Goal: Register for event/course

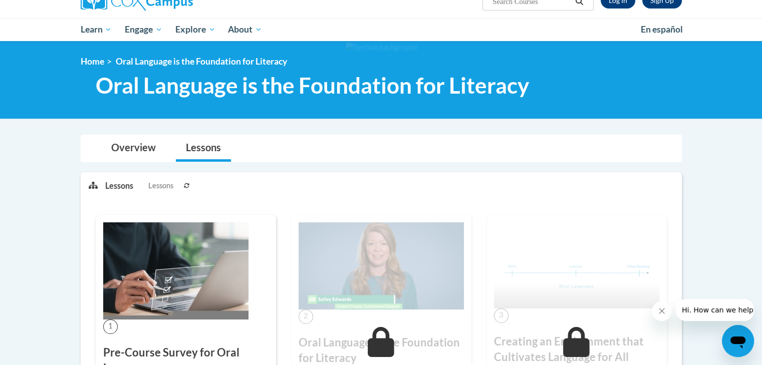
scroll to position [92, 0]
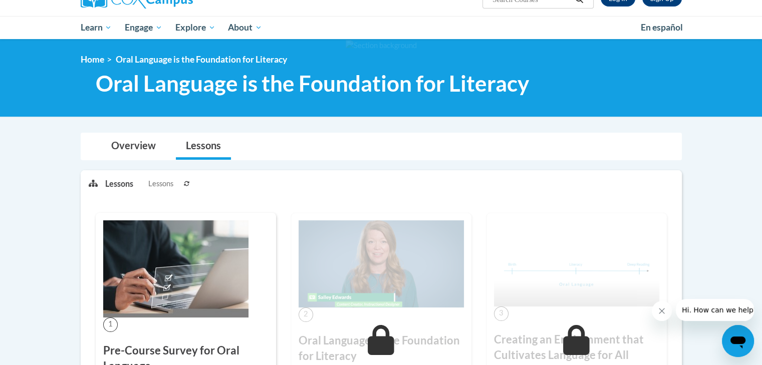
click at [171, 272] on img at bounding box center [175, 268] width 145 height 97
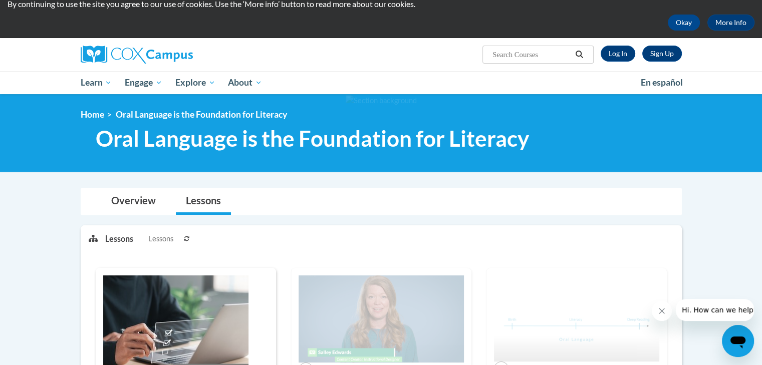
scroll to position [0, 0]
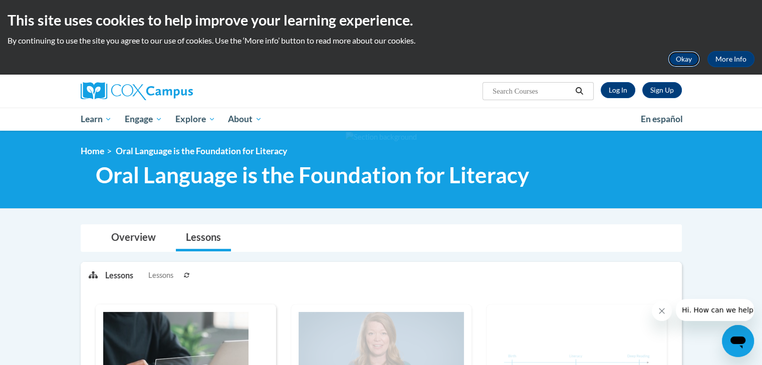
click at [686, 57] on button "Okay" at bounding box center [684, 59] width 32 height 16
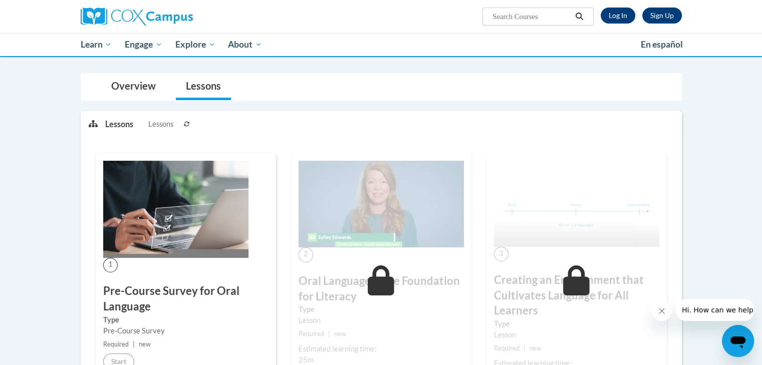
scroll to position [78, 0]
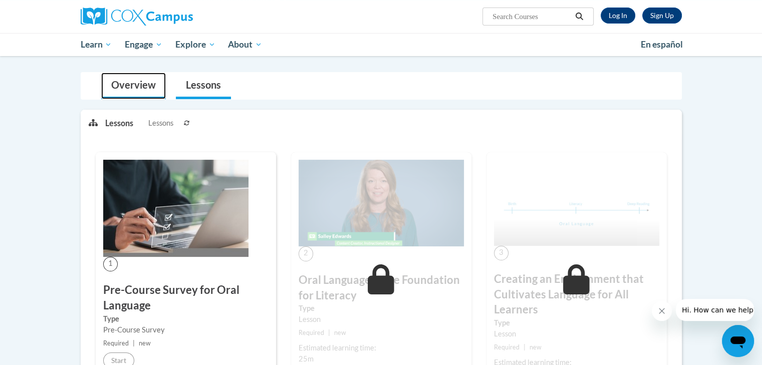
click at [142, 86] on link "Overview" at bounding box center [133, 86] width 65 height 27
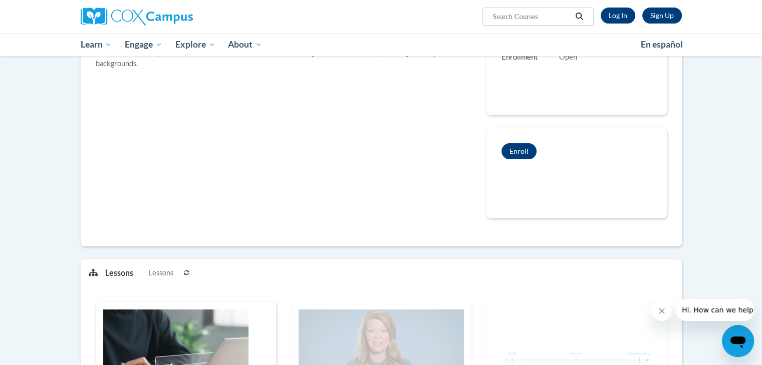
scroll to position [212, 0]
click at [611, 16] on link "Log In" at bounding box center [618, 16] width 35 height 16
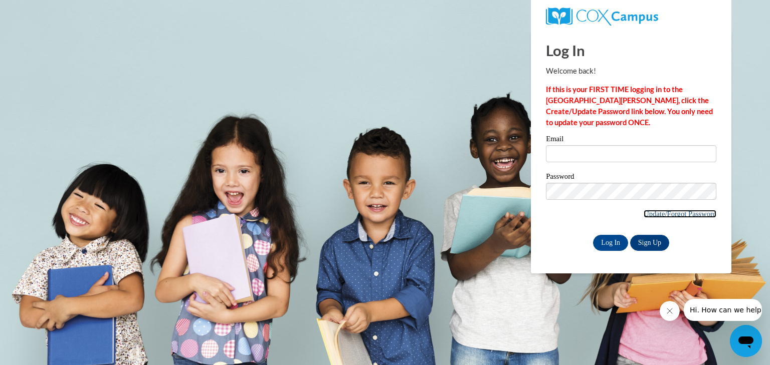
click at [685, 210] on link "Update/Forgot Password" at bounding box center [679, 214] width 73 height 8
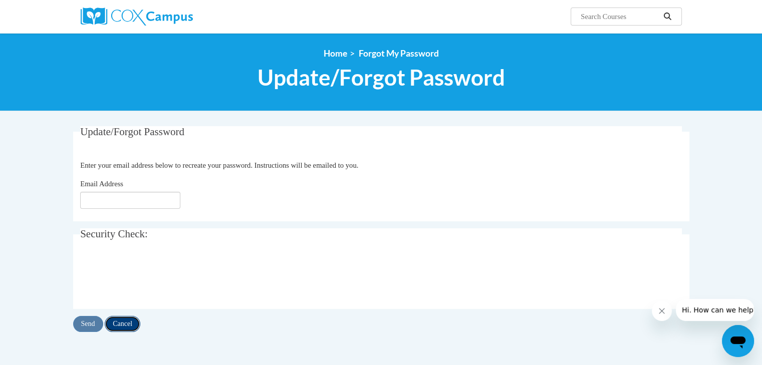
click at [124, 323] on input "Cancel" at bounding box center [123, 324] width 36 height 16
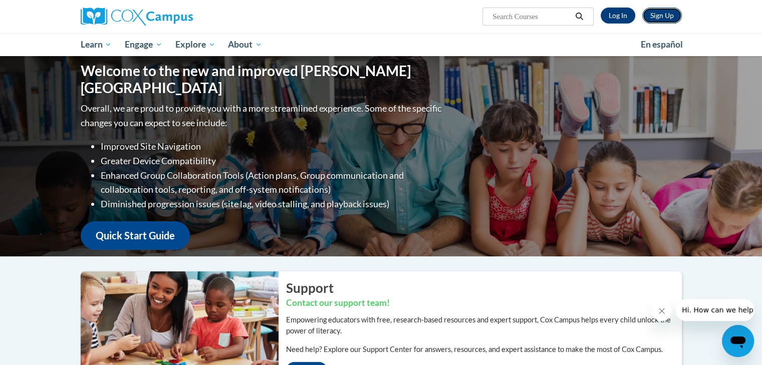
click at [665, 14] on link "Sign Up" at bounding box center [662, 16] width 40 height 16
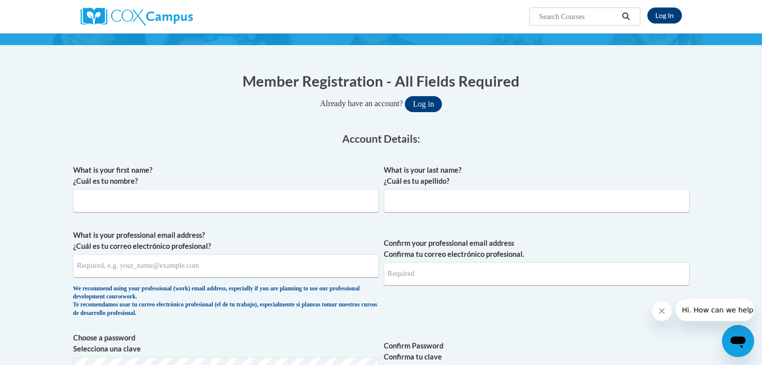
scroll to position [73, 0]
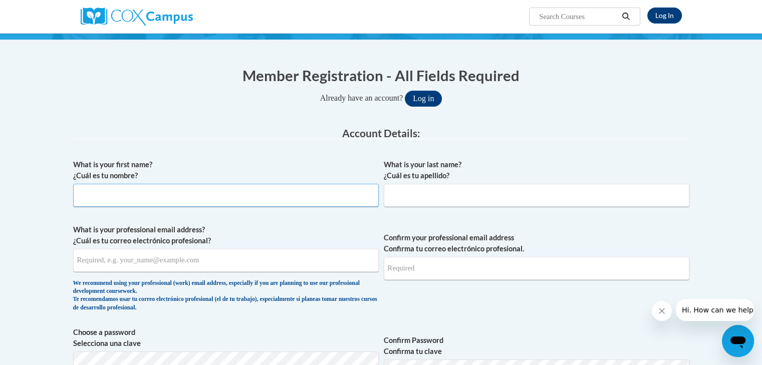
click at [255, 194] on input "What is your first name? ¿Cuál es tu nombre?" at bounding box center [226, 195] width 306 height 23
type input "Aaron"
click at [438, 195] on input "What is your last name? ¿Cuál es tu apellido?" at bounding box center [537, 195] width 306 height 23
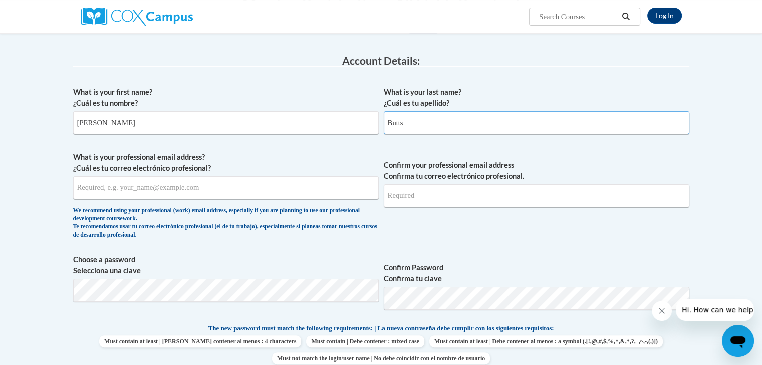
scroll to position [146, 0]
type input "Butts"
click at [300, 193] on input "What is your professional email address? ¿Cuál es tu correo electrónico profesi…" at bounding box center [226, 187] width 306 height 23
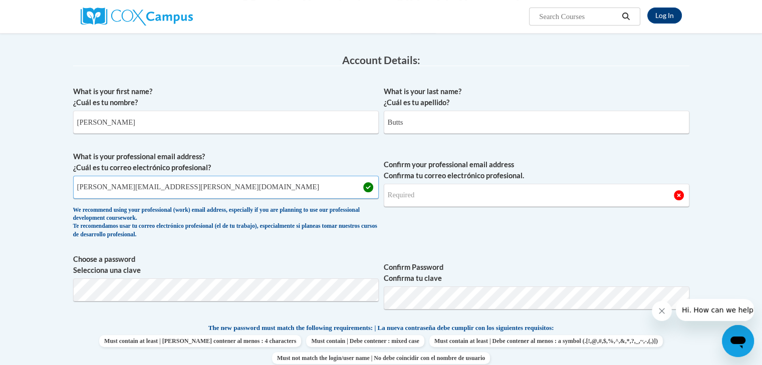
type input "aaron.butts@stephenscountyschools.org"
click at [449, 199] on input "Confirm your professional email address Confirma tu correo electrónico profesio…" at bounding box center [537, 195] width 306 height 23
type input "aaron.butts@stephenscountyschools.org"
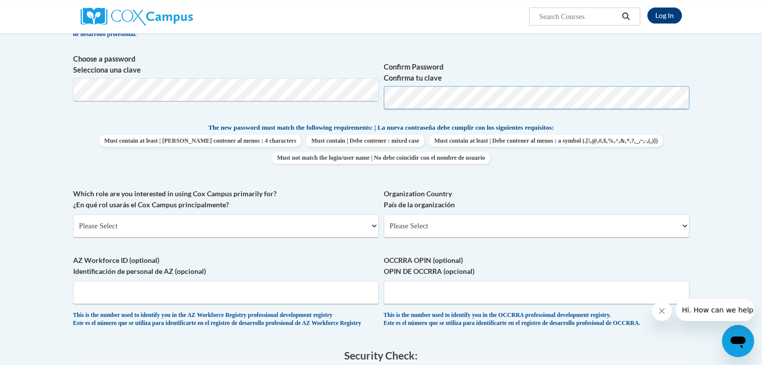
scroll to position [350, 0]
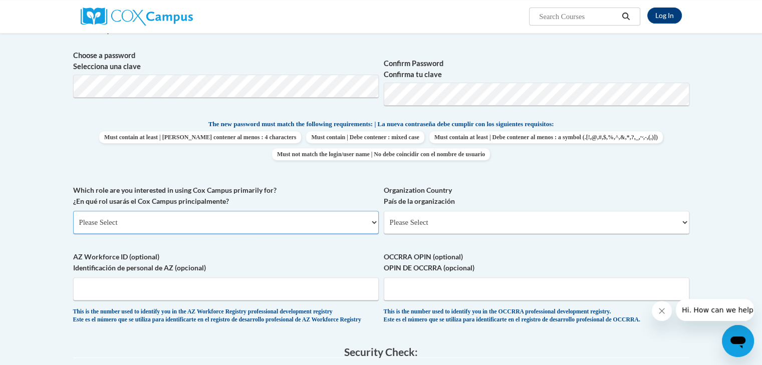
click at [298, 227] on select "Please Select College/University | Colegio/Universidad Community/Nonprofit Part…" at bounding box center [226, 222] width 306 height 23
select select "fbf2d438-af2f-41f8-98f1-81c410e29de3"
click at [73, 211] on select "Please Select College/University | Colegio/Universidad Community/Nonprofit Part…" at bounding box center [226, 222] width 306 height 23
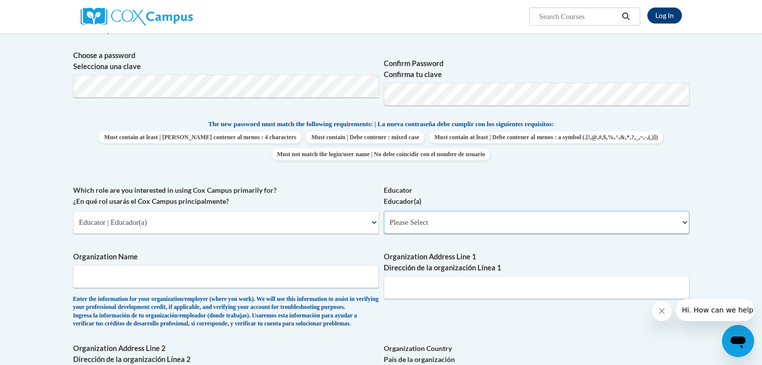
click at [437, 220] on select "Please Select Early Learning/Daycare Teacher/Family Home Care Provider | Maestr…" at bounding box center [537, 222] width 306 height 23
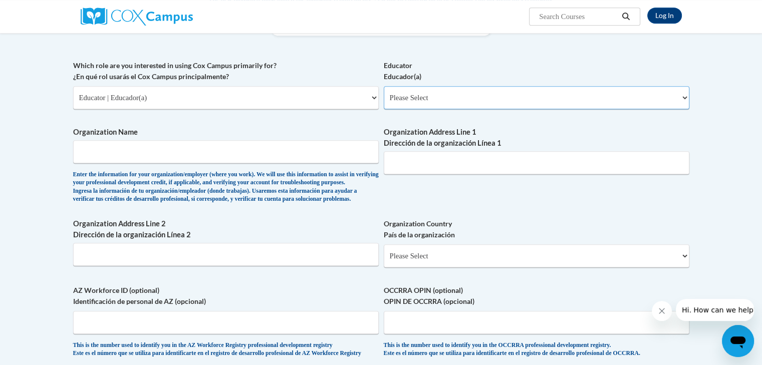
scroll to position [477, 0]
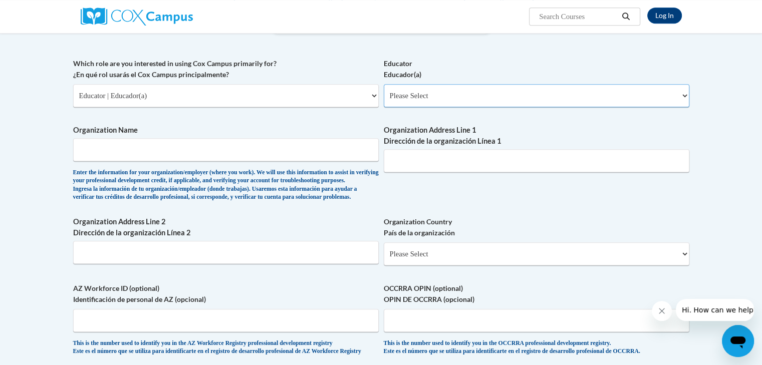
click at [667, 96] on select "Please Select Early Learning/Daycare Teacher/Family Home Care Provider | Maestr…" at bounding box center [537, 95] width 306 height 23
select select "67563ca1-16dc-4830-a7b3-94a34bed3689"
click at [384, 84] on select "Please Select Early Learning/Daycare Teacher/Family Home Care Provider | Maestr…" at bounding box center [537, 95] width 306 height 23
click at [272, 147] on input "Organization Name" at bounding box center [226, 149] width 306 height 23
type input "Stephens County Middle School"
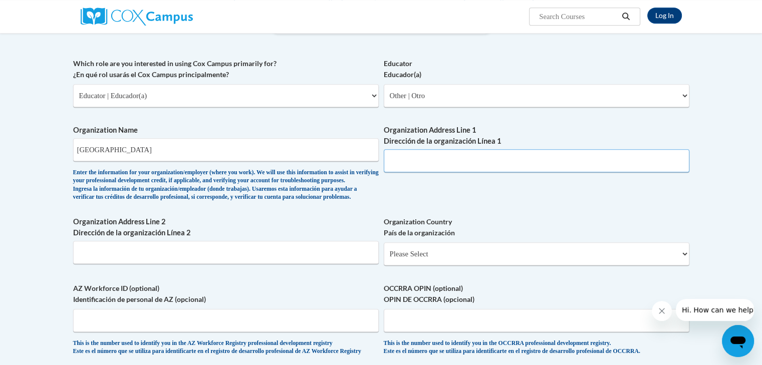
click at [445, 167] on input "Organization Address Line 1 Dirección de la organización Línea 1" at bounding box center [537, 160] width 306 height 23
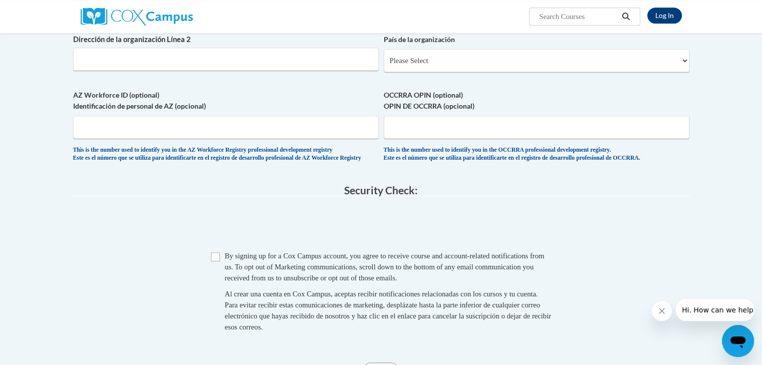
scroll to position [688, 0]
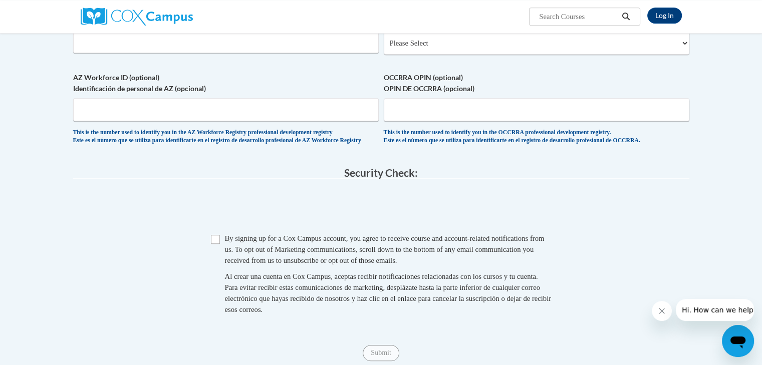
type input "1315 Rose Ln, Toccoa, GA 30577"
click at [212, 244] on input "Checkbox" at bounding box center [215, 239] width 9 height 9
checkbox input "true"
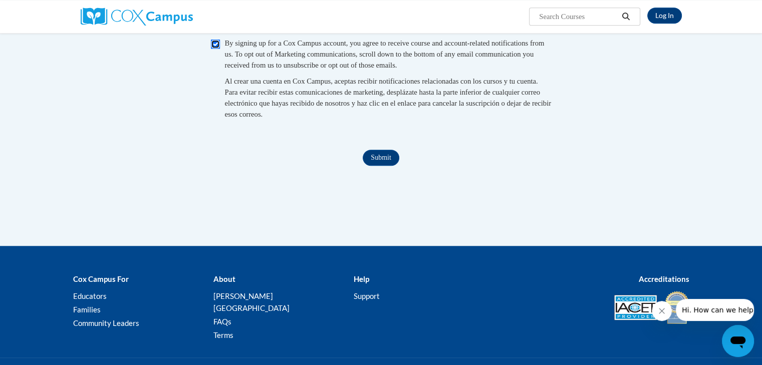
scroll to position [953, 0]
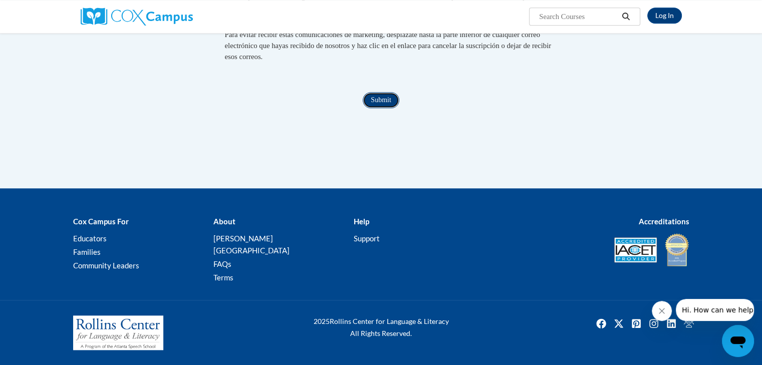
click at [381, 108] on input "Submit" at bounding box center [381, 100] width 36 height 16
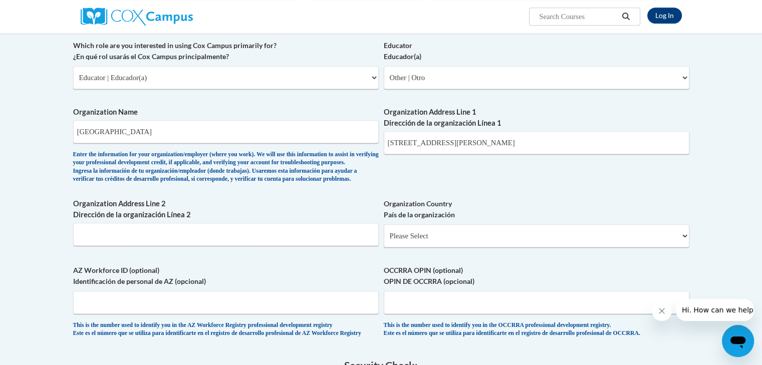
scroll to position [506, 0]
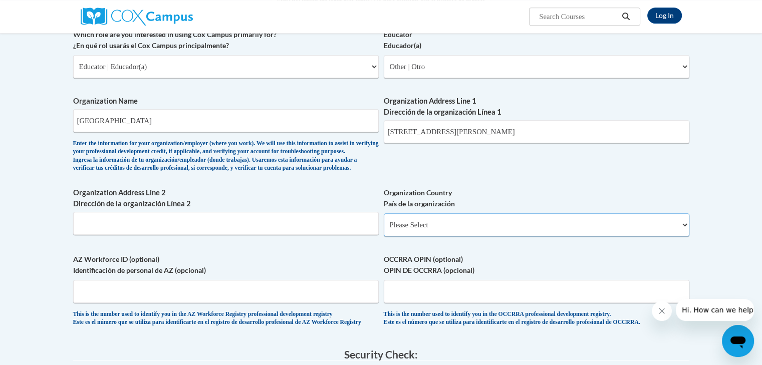
click at [665, 236] on select "Please Select United States | Estados Unidos Outside of the United States | Fue…" at bounding box center [537, 224] width 306 height 23
select select "ad49bcad-a171-4b2e-b99c-48b446064914"
click at [384, 229] on select "Please Select United States | Estados Unidos Outside of the United States | Fue…" at bounding box center [537, 224] width 306 height 23
select select
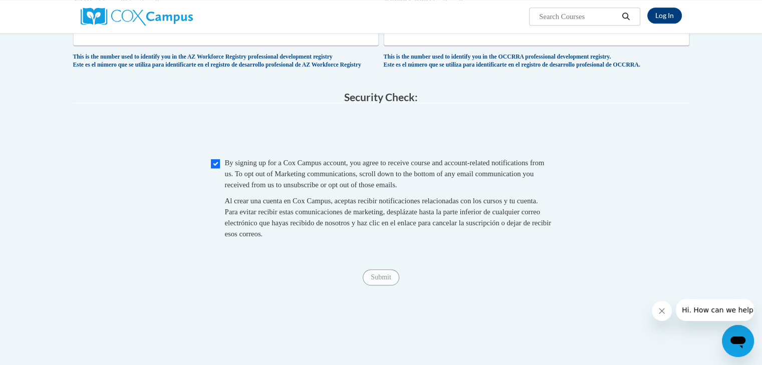
scroll to position [874, 0]
click at [385, 286] on input "Submit" at bounding box center [381, 278] width 36 height 16
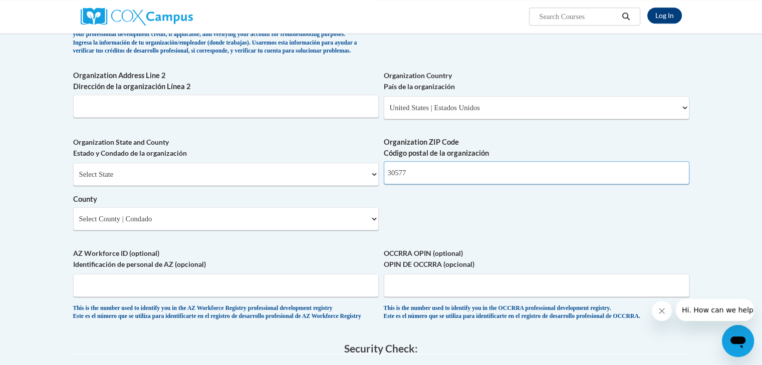
scroll to position [622, 0]
type input "30577"
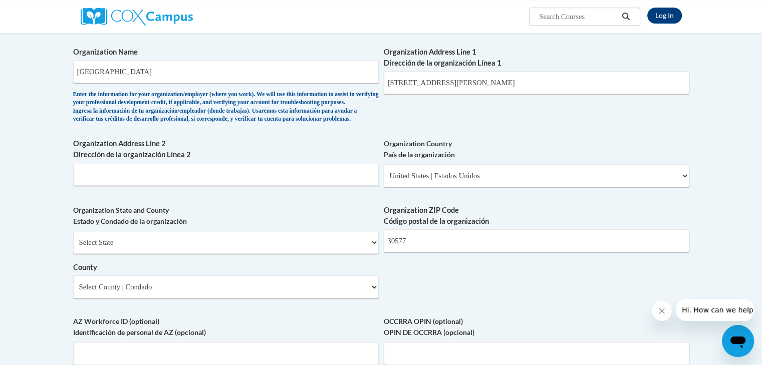
scroll to position [556, 0]
click at [197, 253] on select "Select State Alabama Alaska Arizona Arkansas California Colorado Connecticut De…" at bounding box center [226, 241] width 306 height 23
select select "Georgia"
click at [73, 246] on select "Select State Alabama Alaska Arizona Arkansas California Colorado Connecticut De…" at bounding box center [226, 241] width 306 height 23
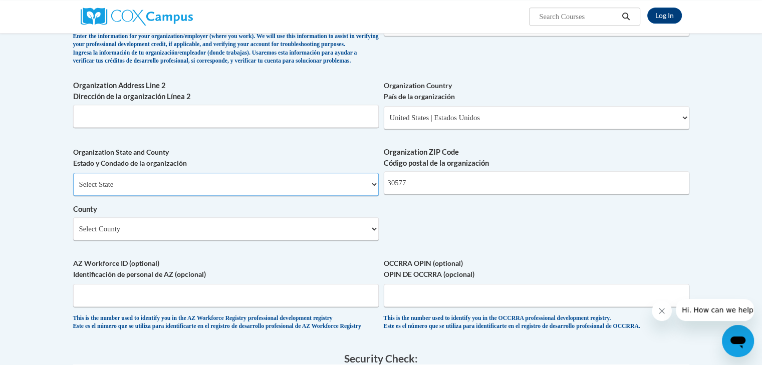
scroll to position [616, 0]
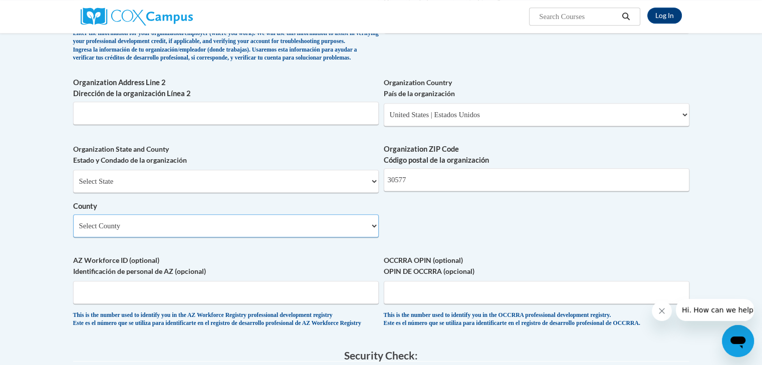
click at [209, 237] on select "Select County Appling Atkinson Bacon Baker Baldwin Banks Barrow Bartow Ben Hill…" at bounding box center [226, 225] width 306 height 23
select select "Stephens"
click at [73, 230] on select "Select County Appling Atkinson Bacon Baker Baldwin Banks Barrow Bartow Ben Hill…" at bounding box center [226, 225] width 306 height 23
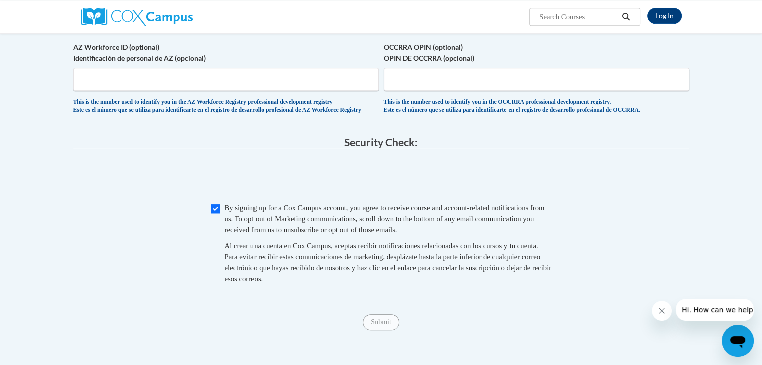
scroll to position [834, 0]
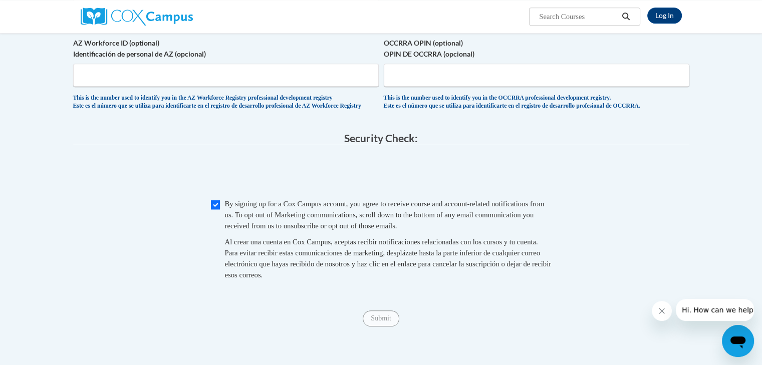
click at [209, 231] on div "Checkbox By signing up for a Cox Campus account, you agree to receive course an…" at bounding box center [381, 244] width 616 height 92
click at [212, 209] on input "Checkbox" at bounding box center [215, 204] width 9 height 9
checkbox input "true"
click at [384, 327] on input "Submit" at bounding box center [381, 319] width 36 height 16
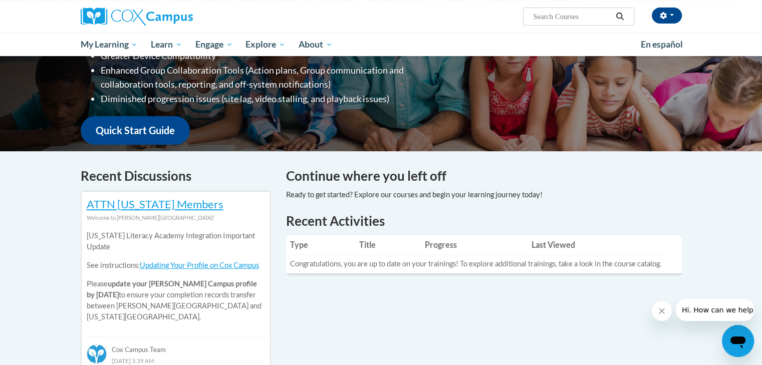
scroll to position [200, 0]
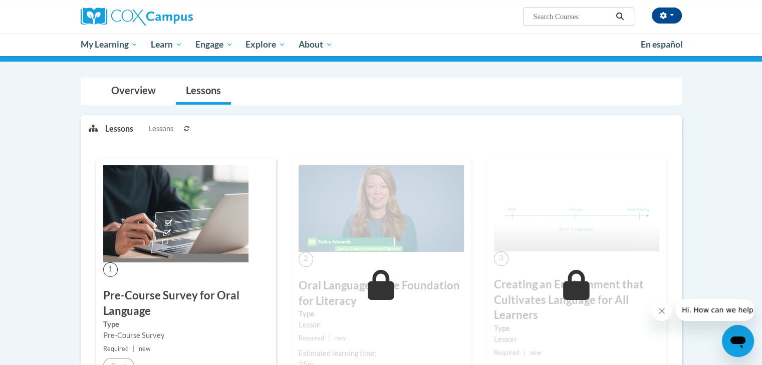
scroll to position [128, 0]
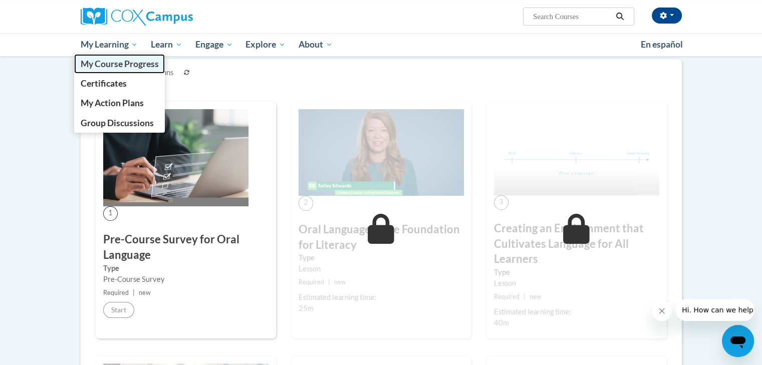
click at [127, 60] on span "My Course Progress" at bounding box center [119, 64] width 78 height 11
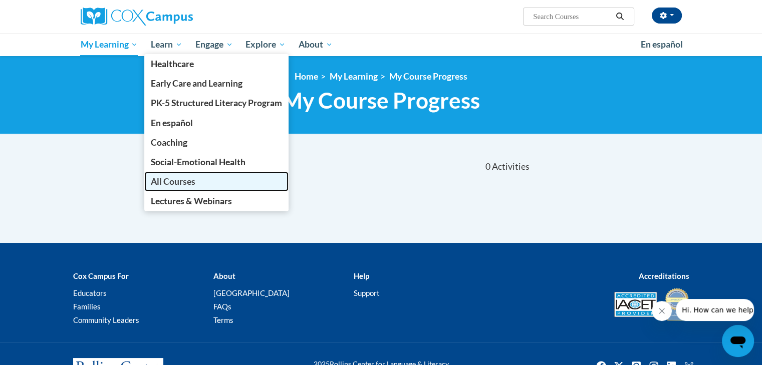
click at [165, 179] on span "All Courses" at bounding box center [173, 181] width 45 height 11
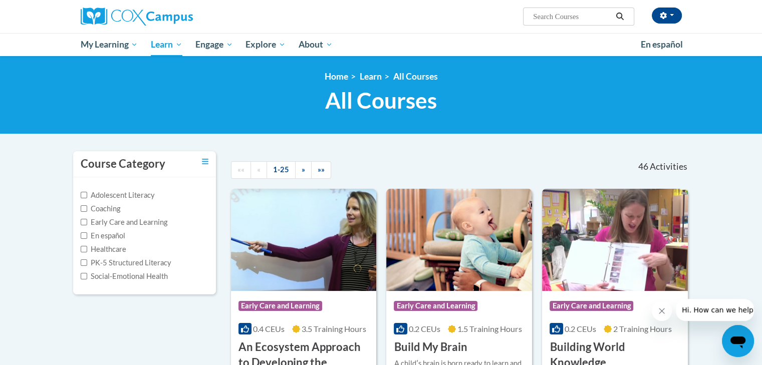
click at [540, 17] on input "Search..." at bounding box center [572, 17] width 80 height 12
type input "oral language"
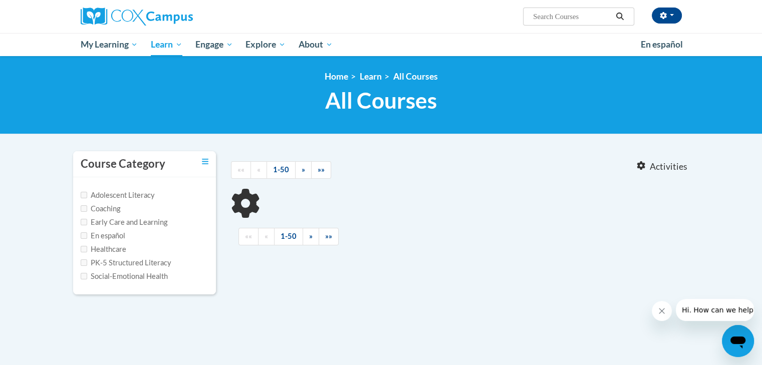
type input "oral language"
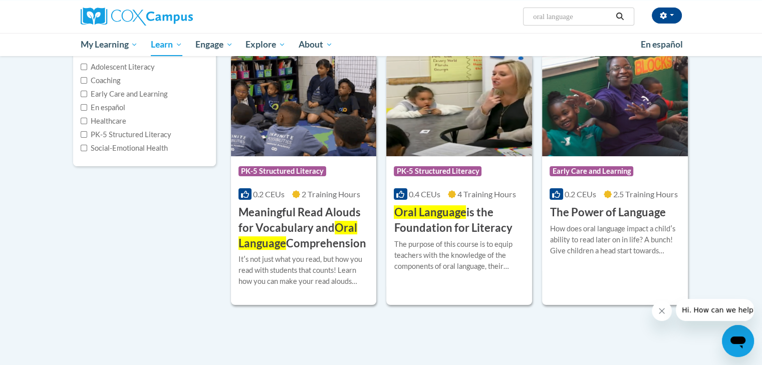
scroll to position [129, 0]
click at [437, 218] on span "Oral Language" at bounding box center [430, 212] width 72 height 14
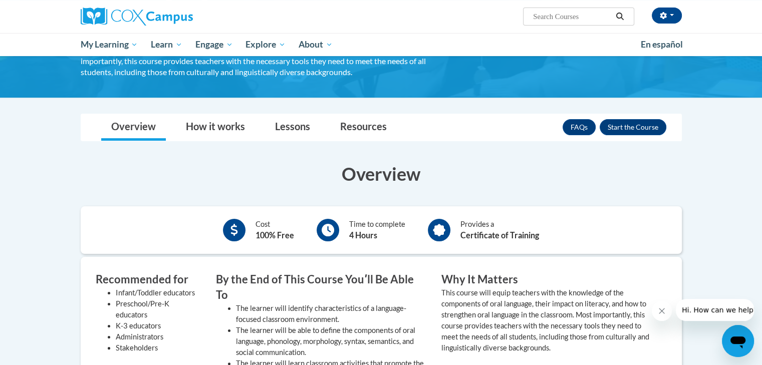
scroll to position [126, 0]
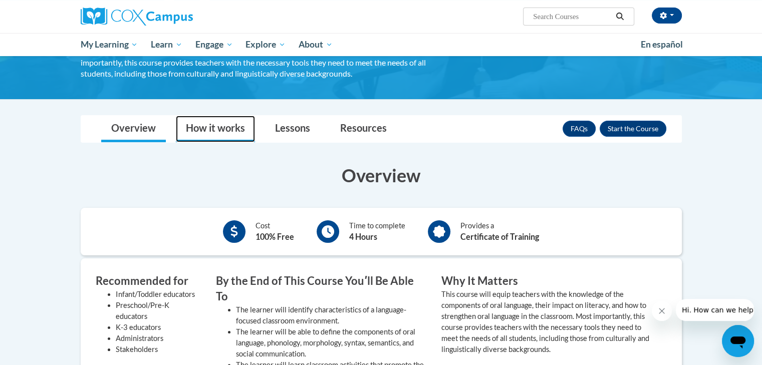
click at [200, 133] on link "How it works" at bounding box center [215, 129] width 79 height 27
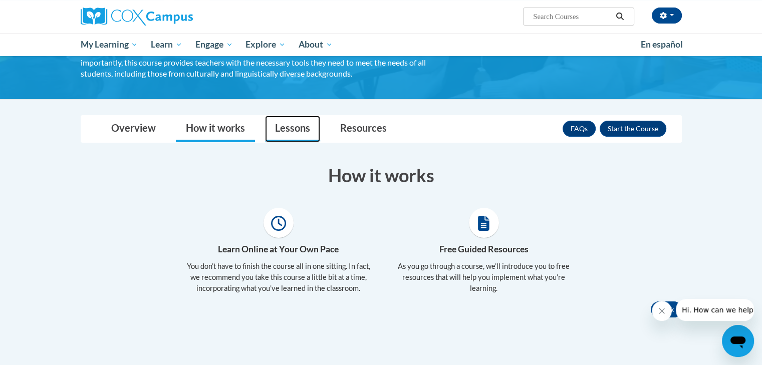
click at [286, 125] on link "Lessons" at bounding box center [292, 129] width 55 height 27
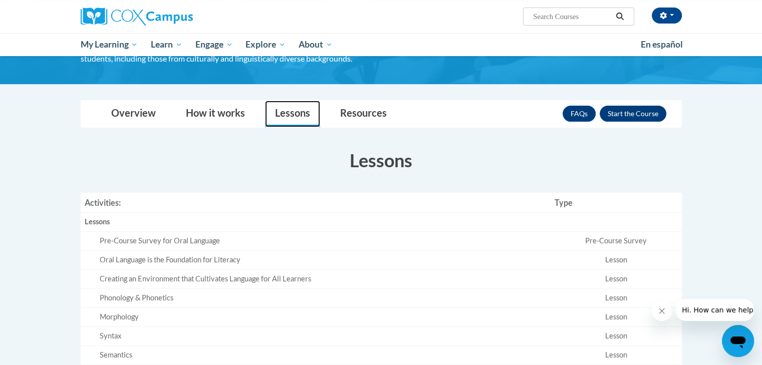
scroll to position [139, 0]
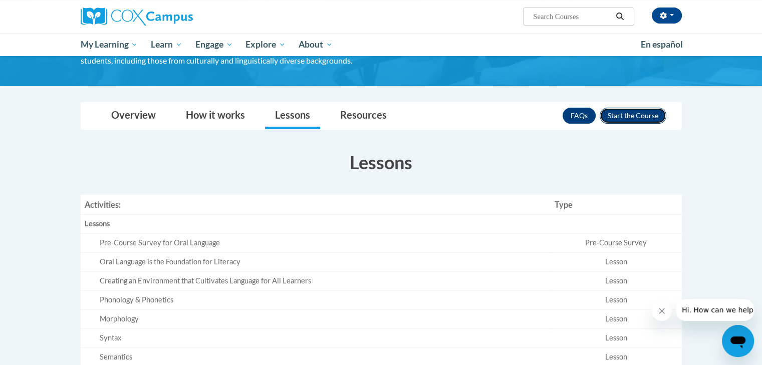
click at [632, 120] on button "Enroll" at bounding box center [633, 116] width 67 height 16
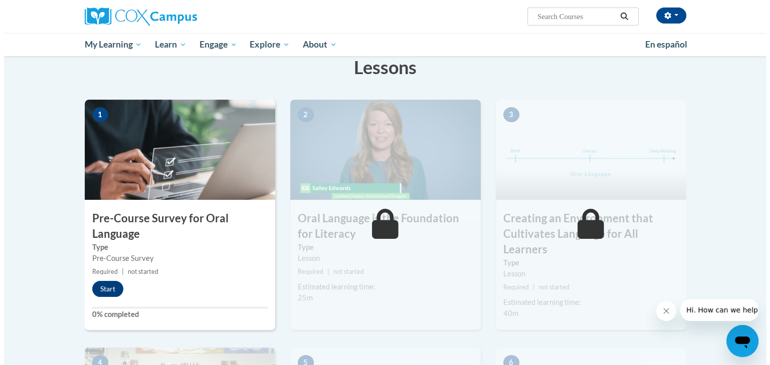
scroll to position [166, 0]
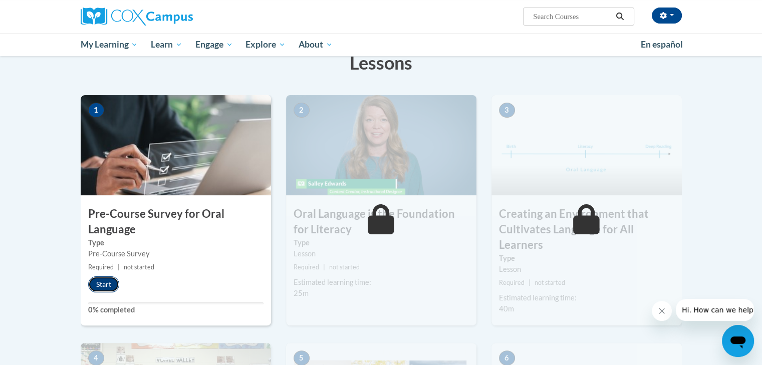
click at [100, 287] on button "Start" at bounding box center [103, 285] width 31 height 16
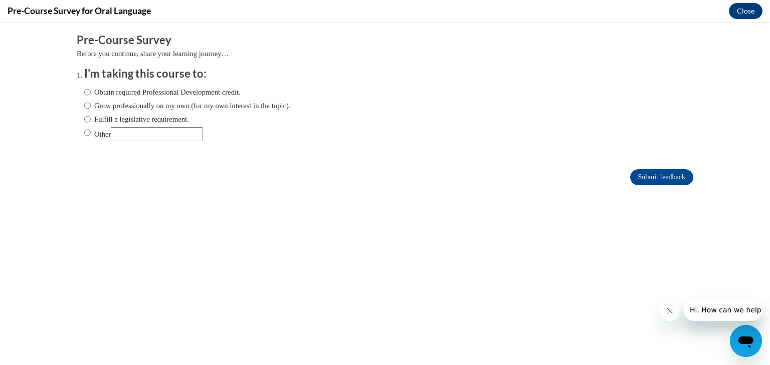
scroll to position [0, 0]
click at [84, 92] on input "Obtain required Professional Development credit." at bounding box center [87, 92] width 7 height 11
radio input "true"
click at [84, 107] on input "Grow professionally on my own (for my own interest in the topic)." at bounding box center [87, 105] width 7 height 11
radio input "true"
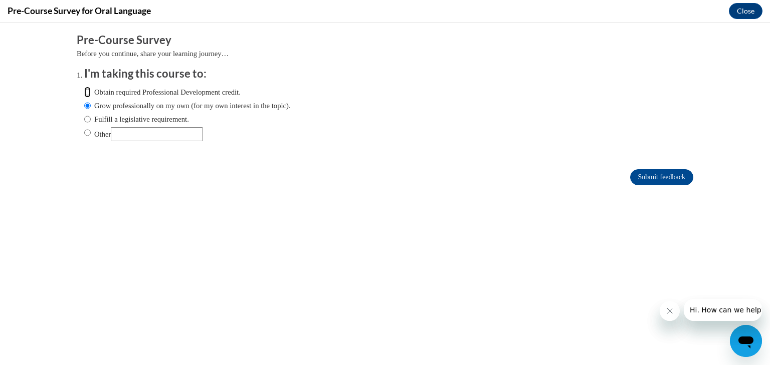
click at [84, 92] on input "Obtain required Professional Development credit." at bounding box center [87, 92] width 7 height 11
radio input "true"
click at [641, 182] on input "Submit feedback" at bounding box center [661, 177] width 63 height 16
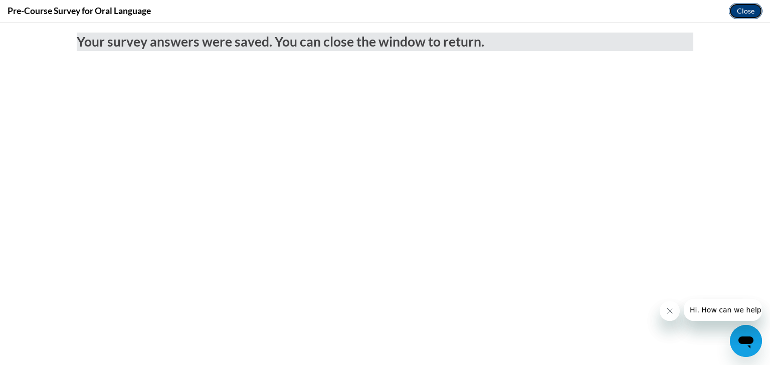
click at [743, 8] on button "Close" at bounding box center [746, 11] width 34 height 16
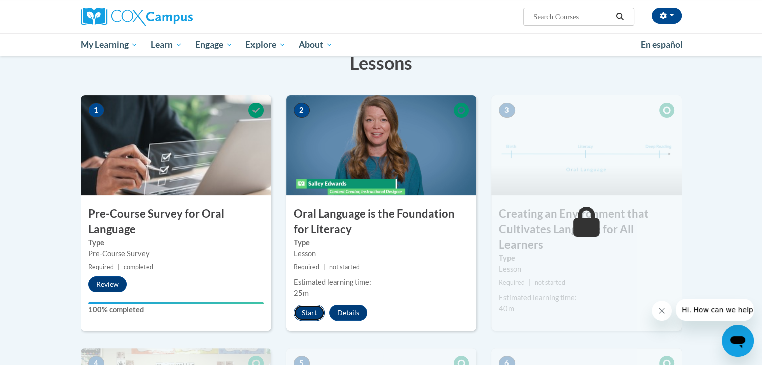
click at [302, 312] on button "Start" at bounding box center [309, 313] width 31 height 16
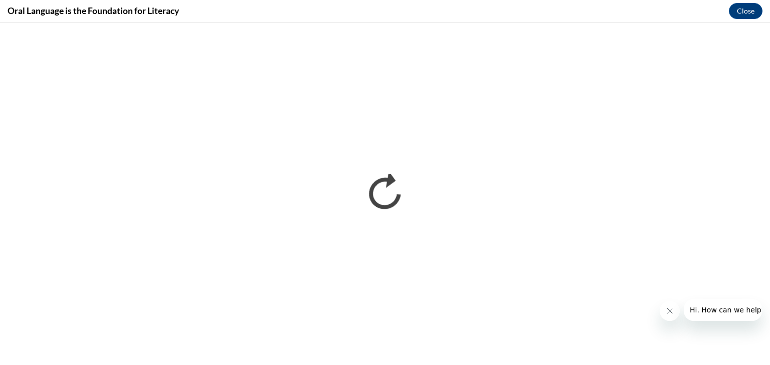
click at [671, 311] on icon "Close message from company" at bounding box center [669, 311] width 8 height 8
